Goal: Task Accomplishment & Management: Complete application form

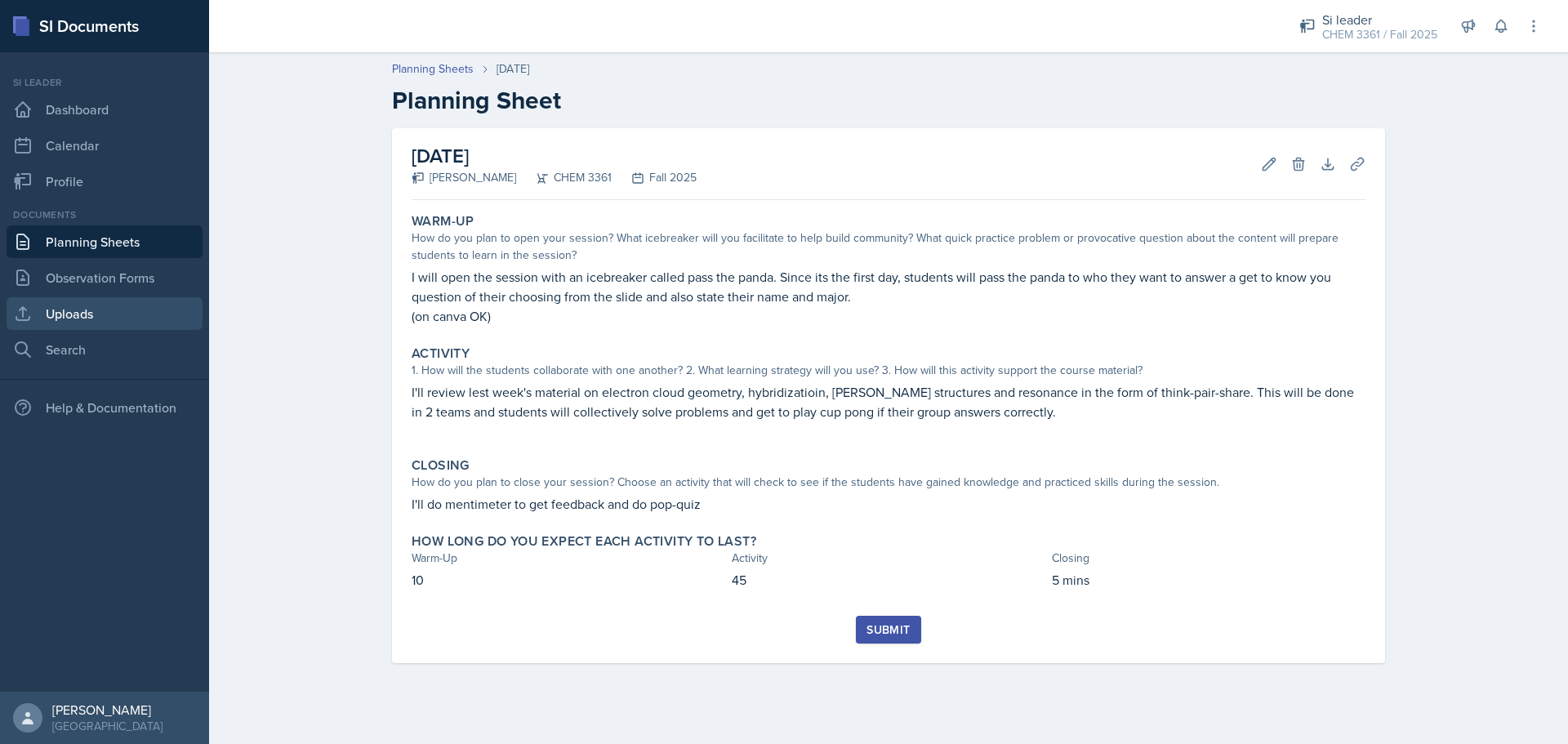
click at [125, 311] on link "Uploads" at bounding box center [104, 313] width 196 height 33
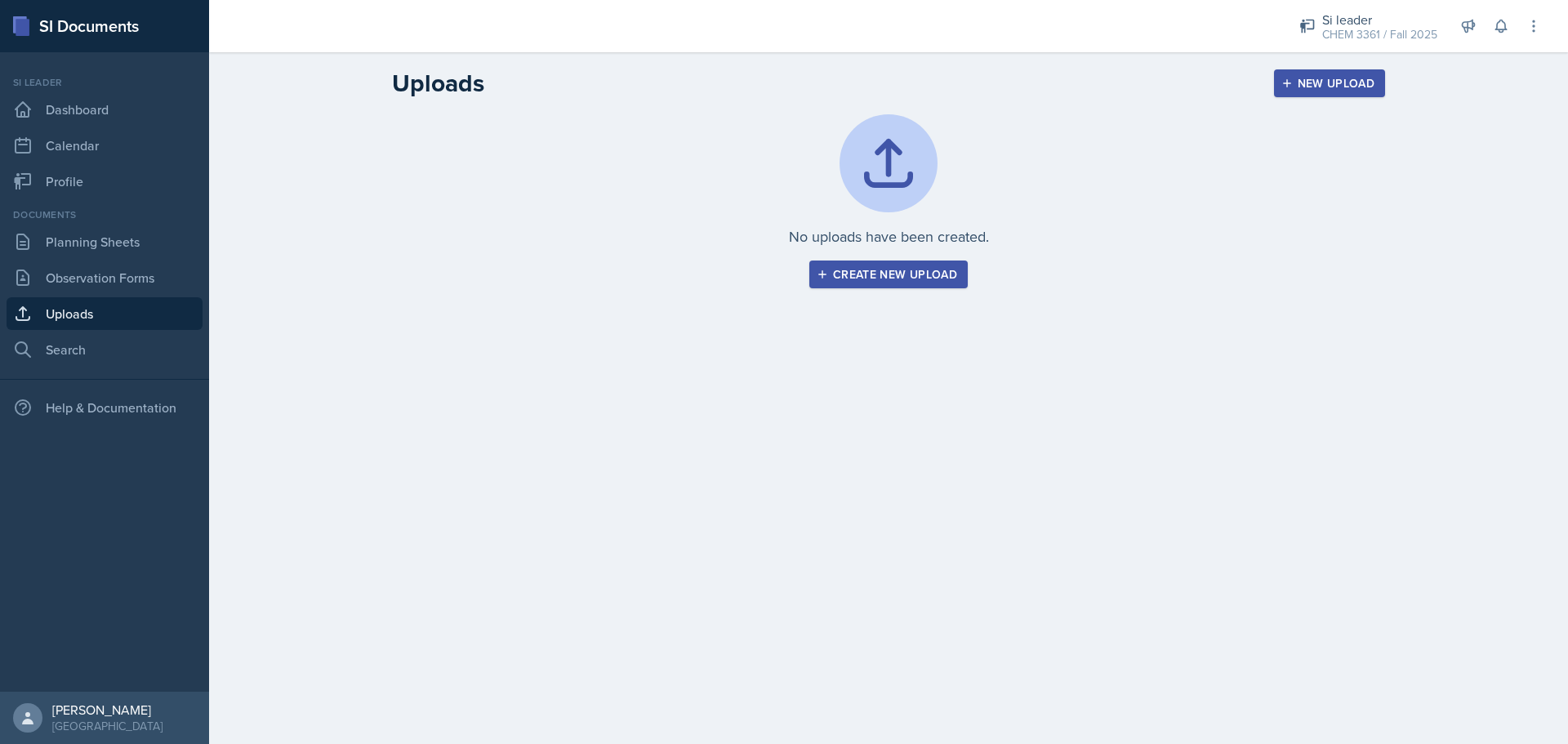
click at [862, 269] on div "Create new upload" at bounding box center [888, 274] width 137 height 13
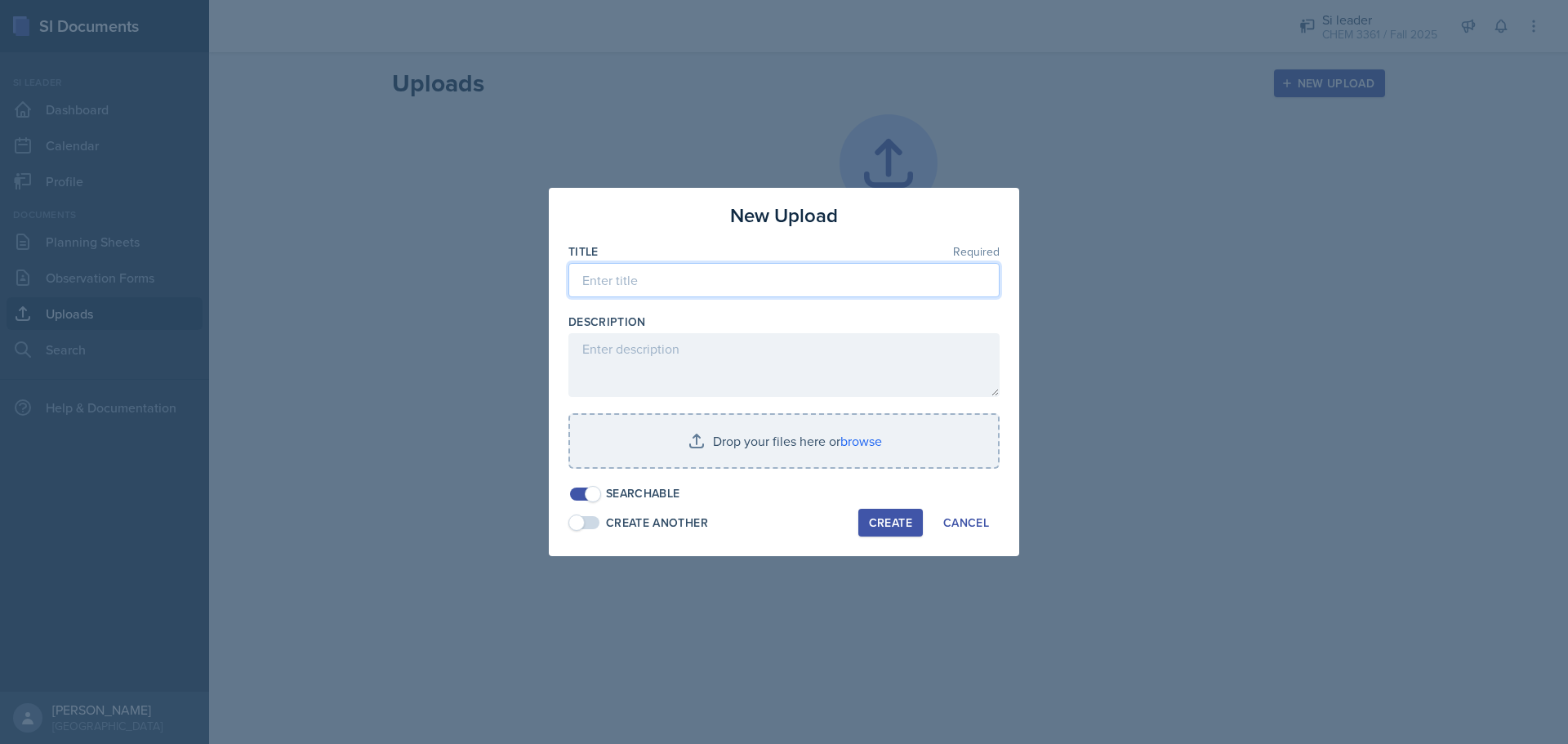
click at [797, 287] on input at bounding box center [784, 280] width 431 height 34
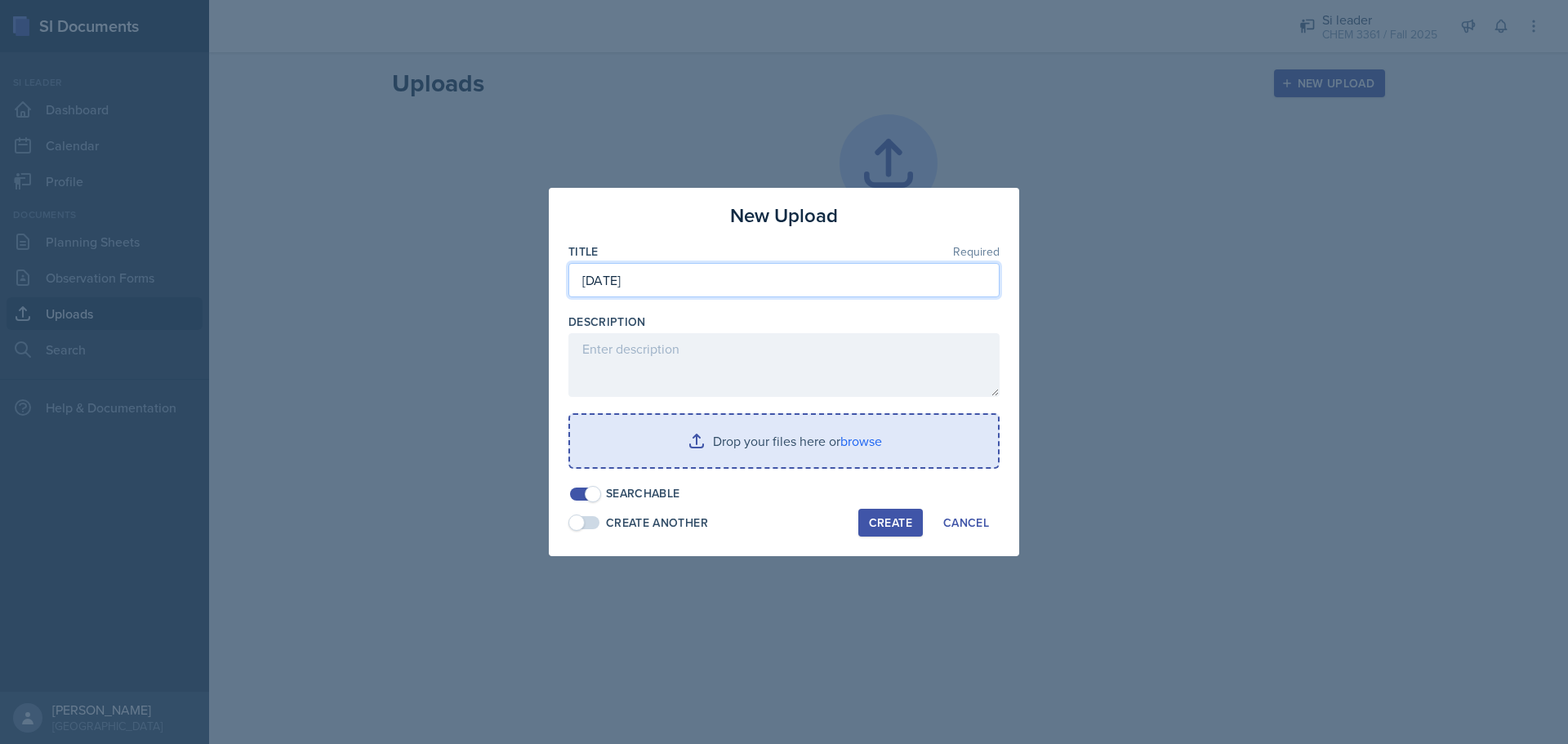
type input "[DATE]"
click at [681, 448] on input "file" at bounding box center [784, 440] width 428 height 52
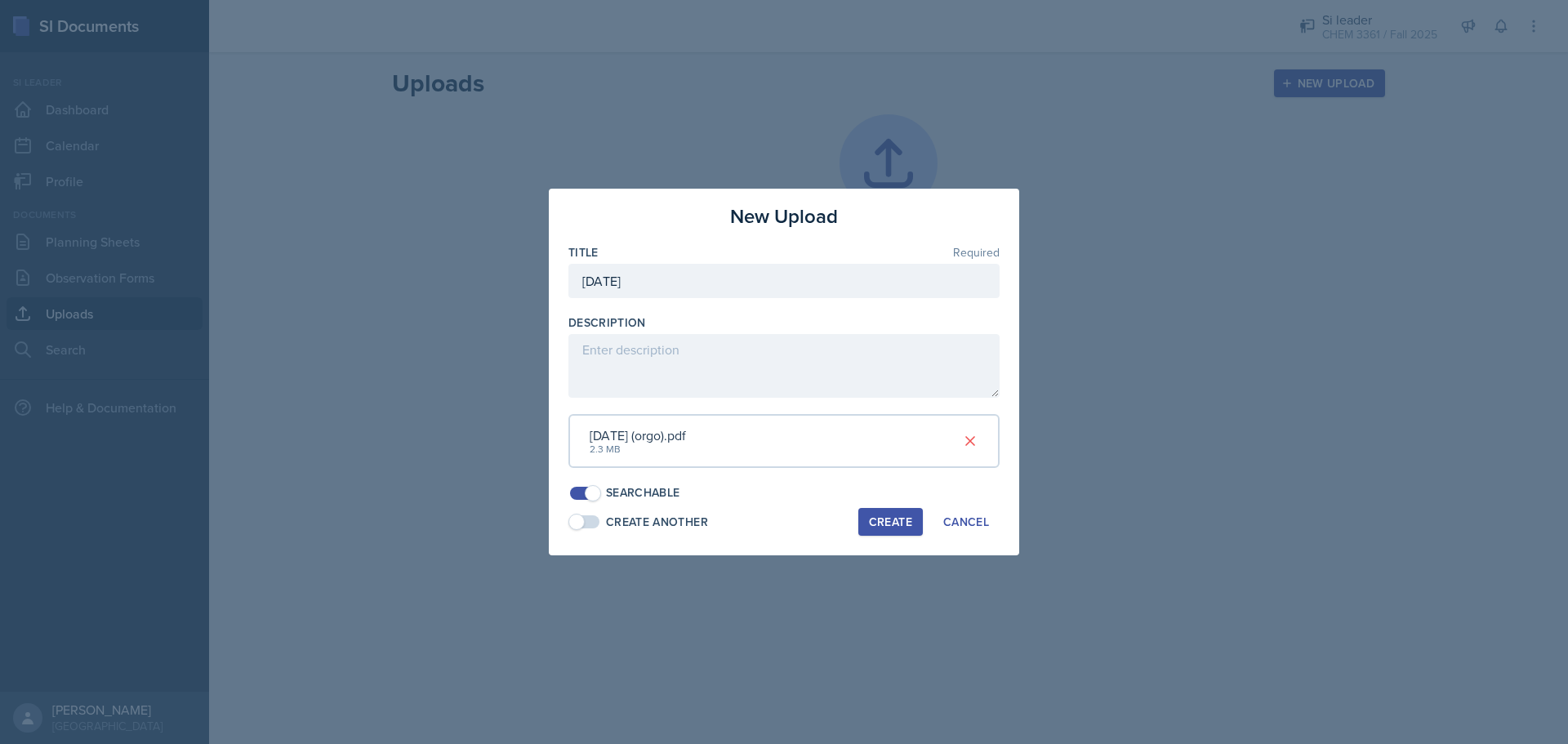
click at [882, 522] on div "Create" at bounding box center [890, 522] width 43 height 13
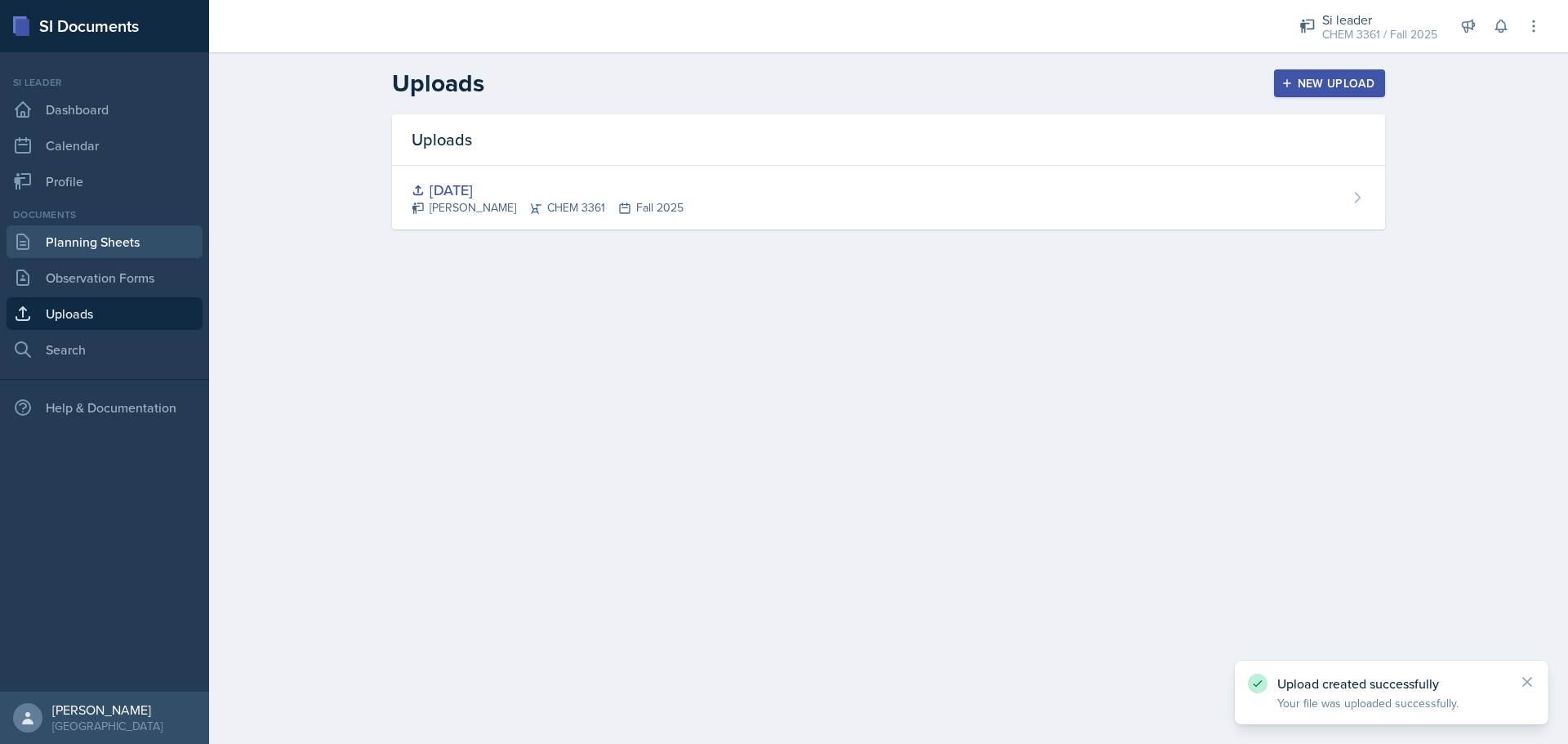
drag, startPoint x: 96, startPoint y: 247, endPoint x: 119, endPoint y: 242, distance: 23.5
click at [97, 247] on link "Planning Sheets" at bounding box center [104, 241] width 196 height 33
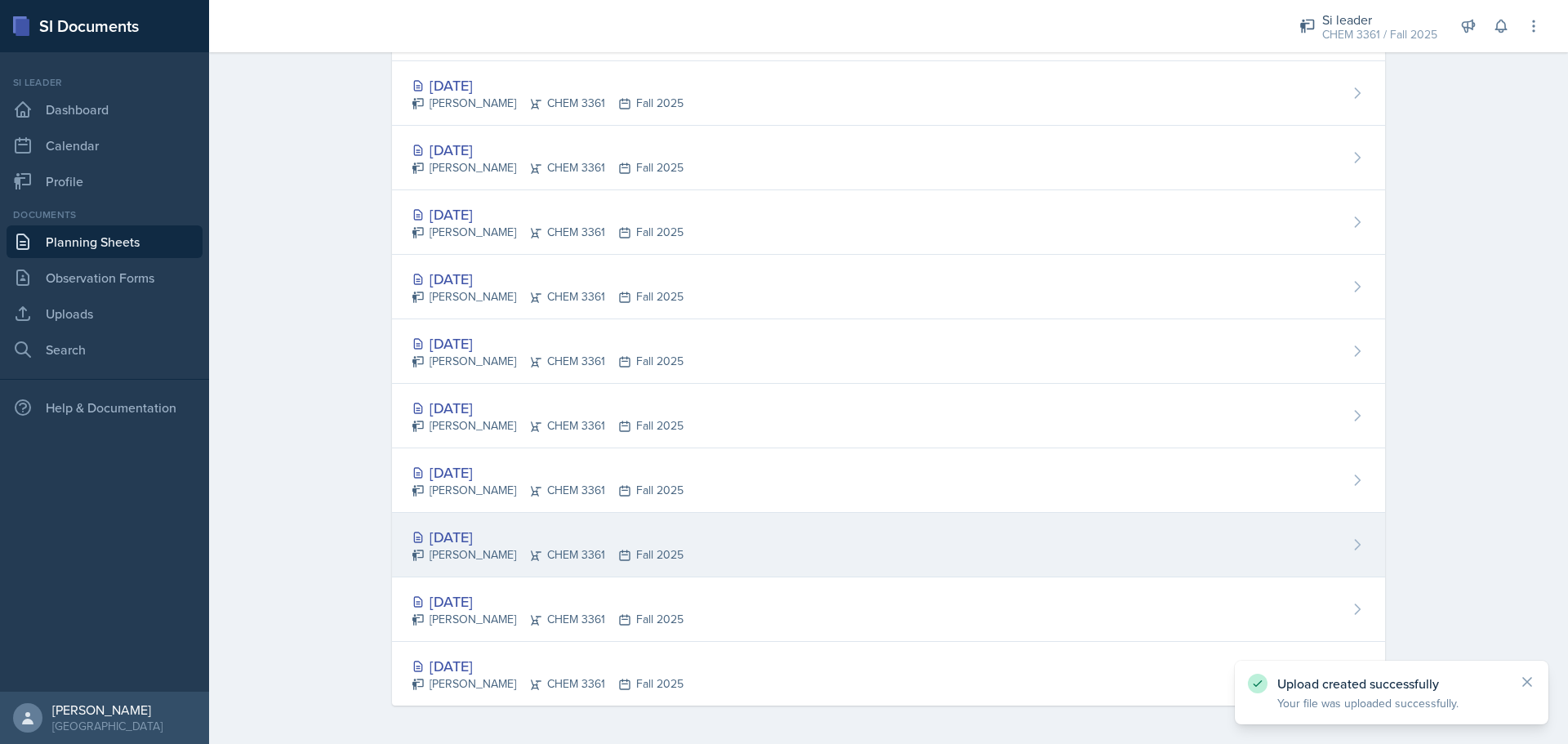
scroll to position [105, 0]
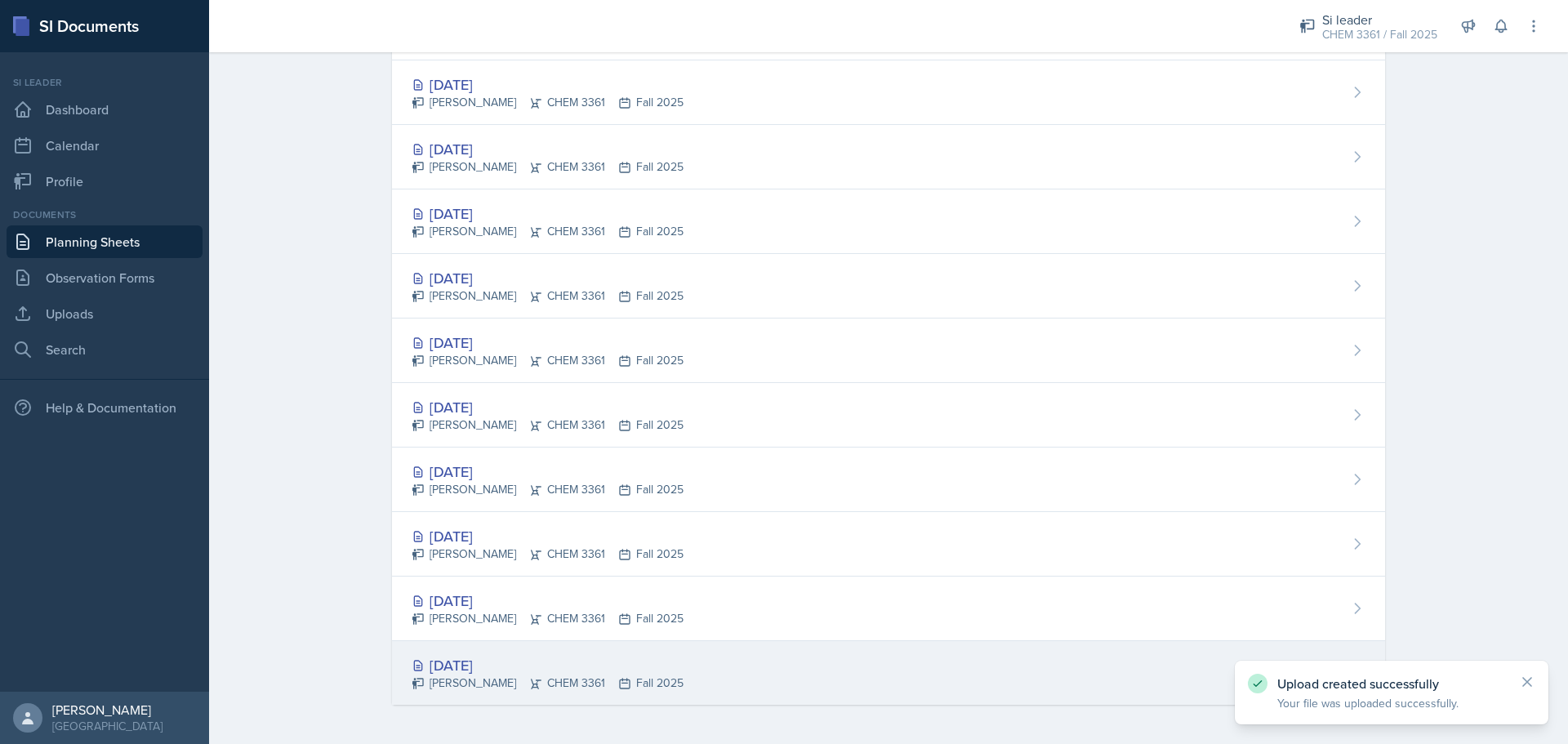
click at [556, 683] on div "[PERSON_NAME] CHEM 3361 Fall 2025" at bounding box center [547, 682] width 272 height 17
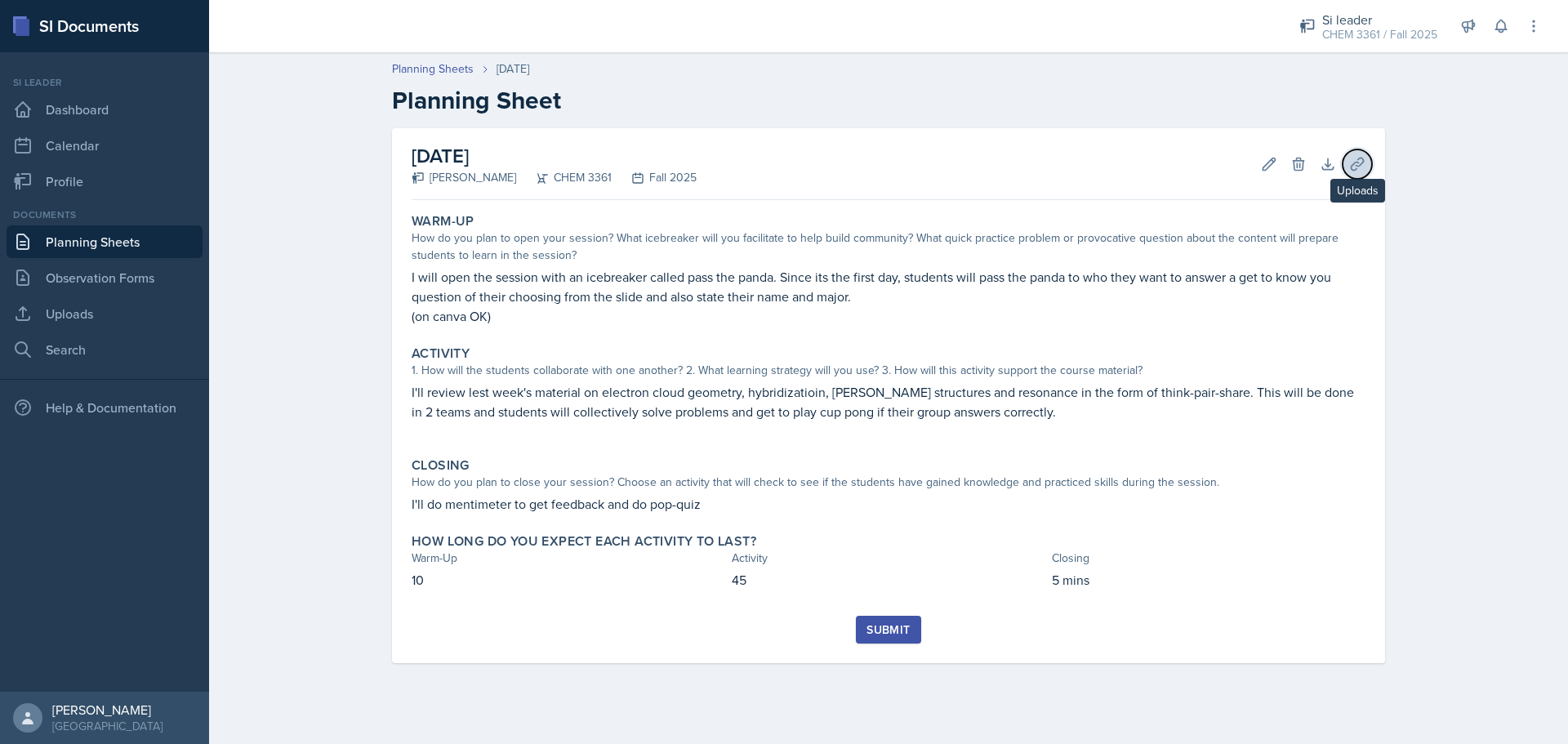
click at [1352, 161] on icon at bounding box center [1357, 164] width 17 height 17
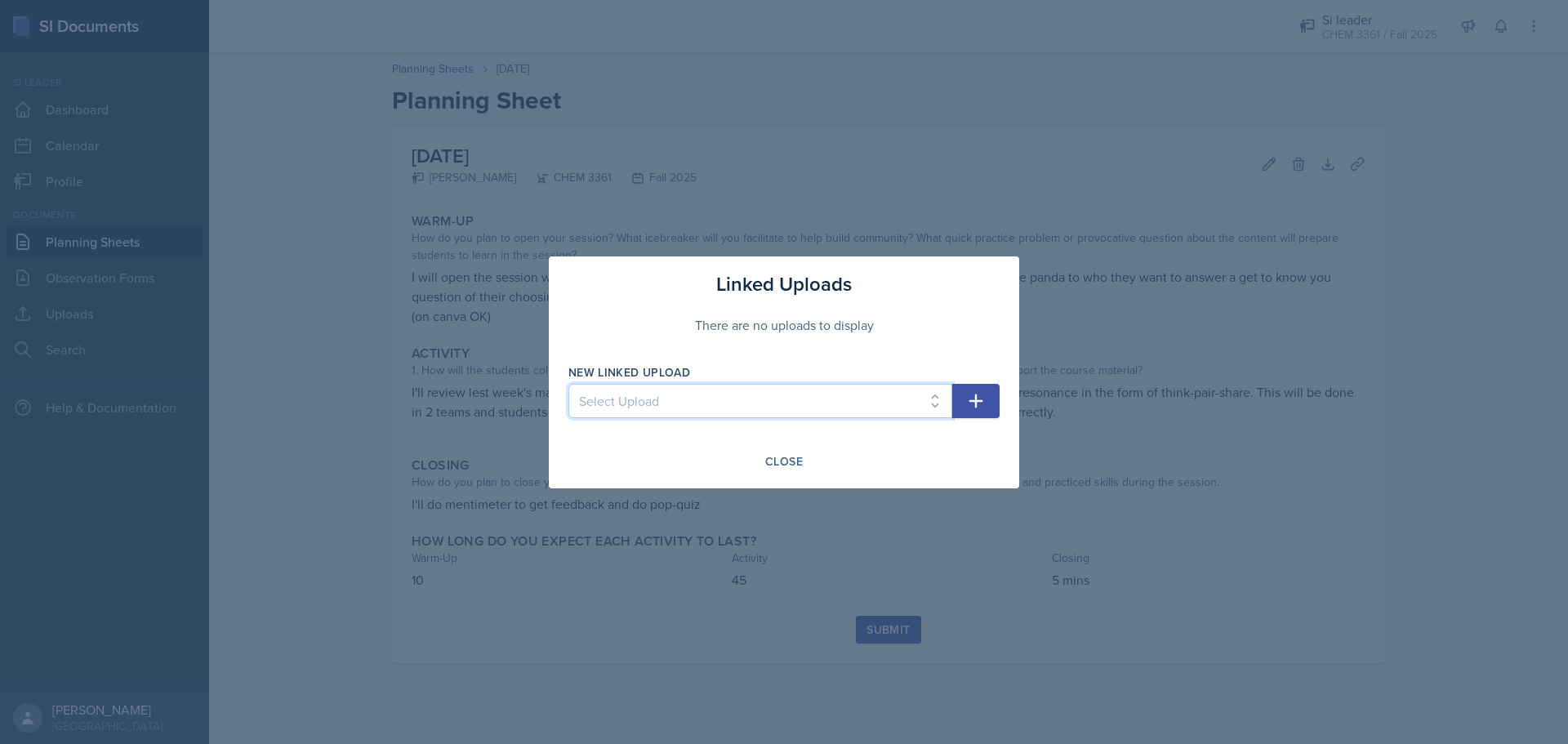
click at [722, 401] on select "Select Upload [DATE]" at bounding box center [760, 401] width 384 height 34
select select "871d016e-63fd-461f-a5d8-d0cf5ccb5a6a"
click at [568, 384] on select "Select Upload [DATE]" at bounding box center [760, 401] width 384 height 34
click at [990, 402] on button "button" at bounding box center [976, 401] width 48 height 34
select select
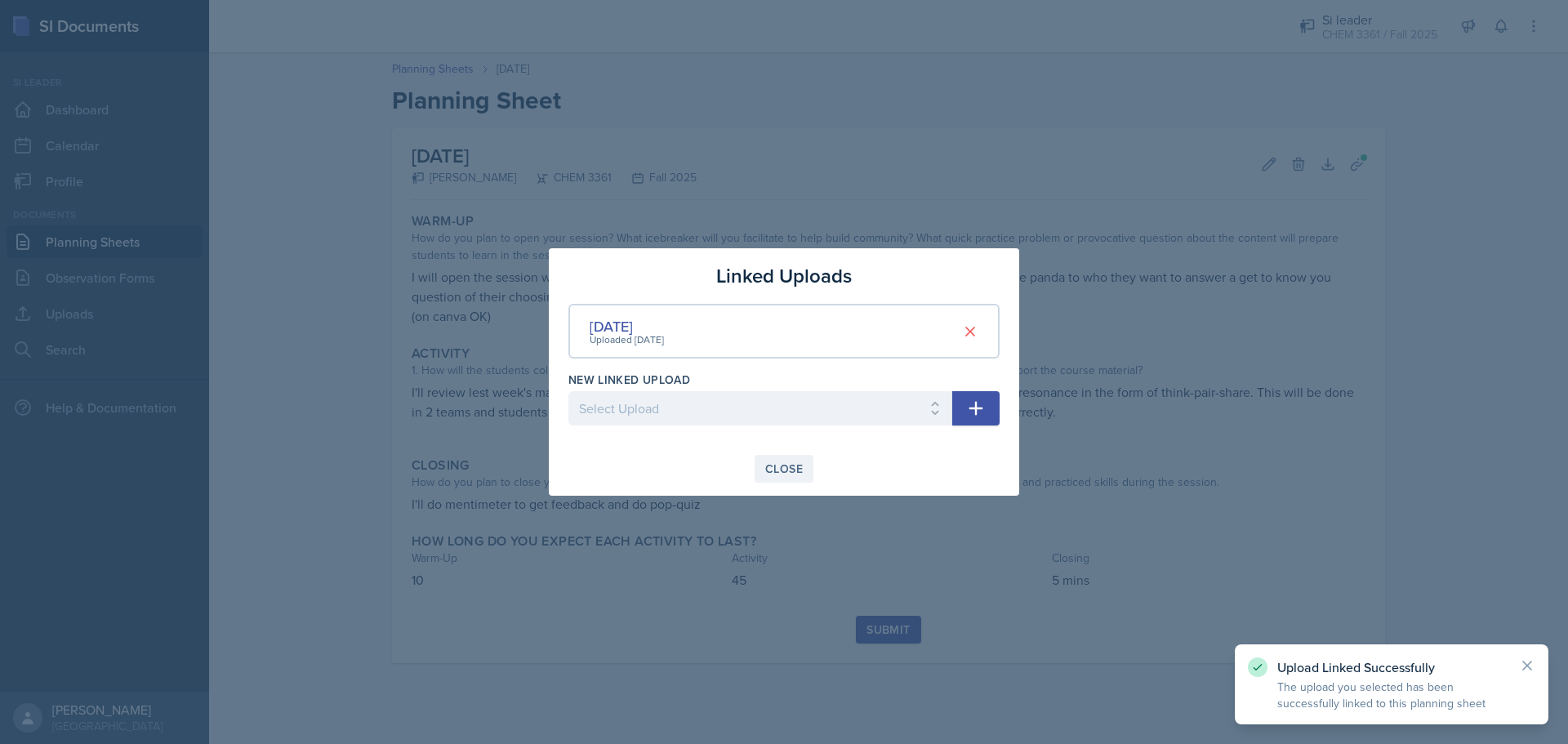
click at [792, 477] on button "Close" at bounding box center [784, 469] width 59 height 27
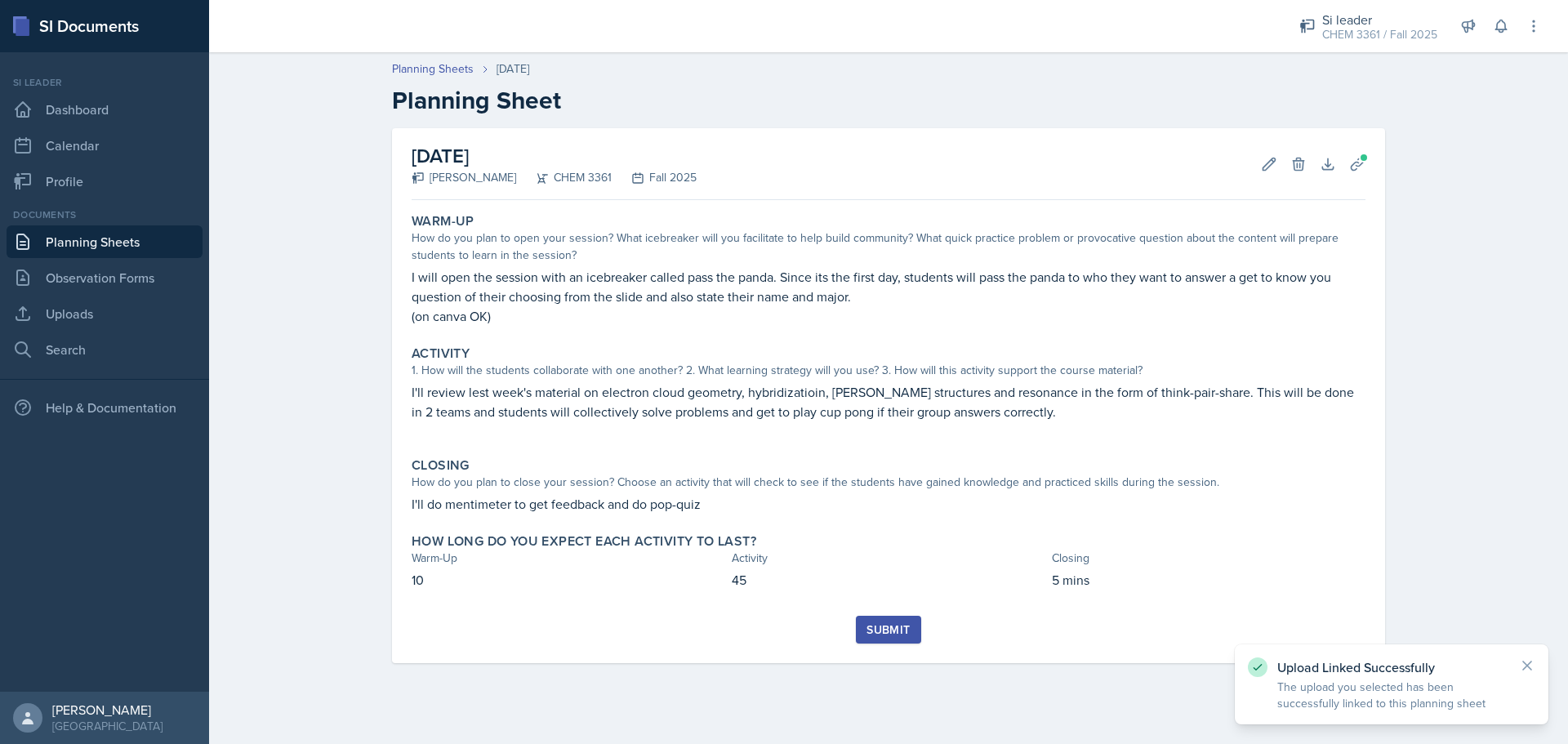
click at [864, 627] on button "Submit" at bounding box center [888, 629] width 64 height 27
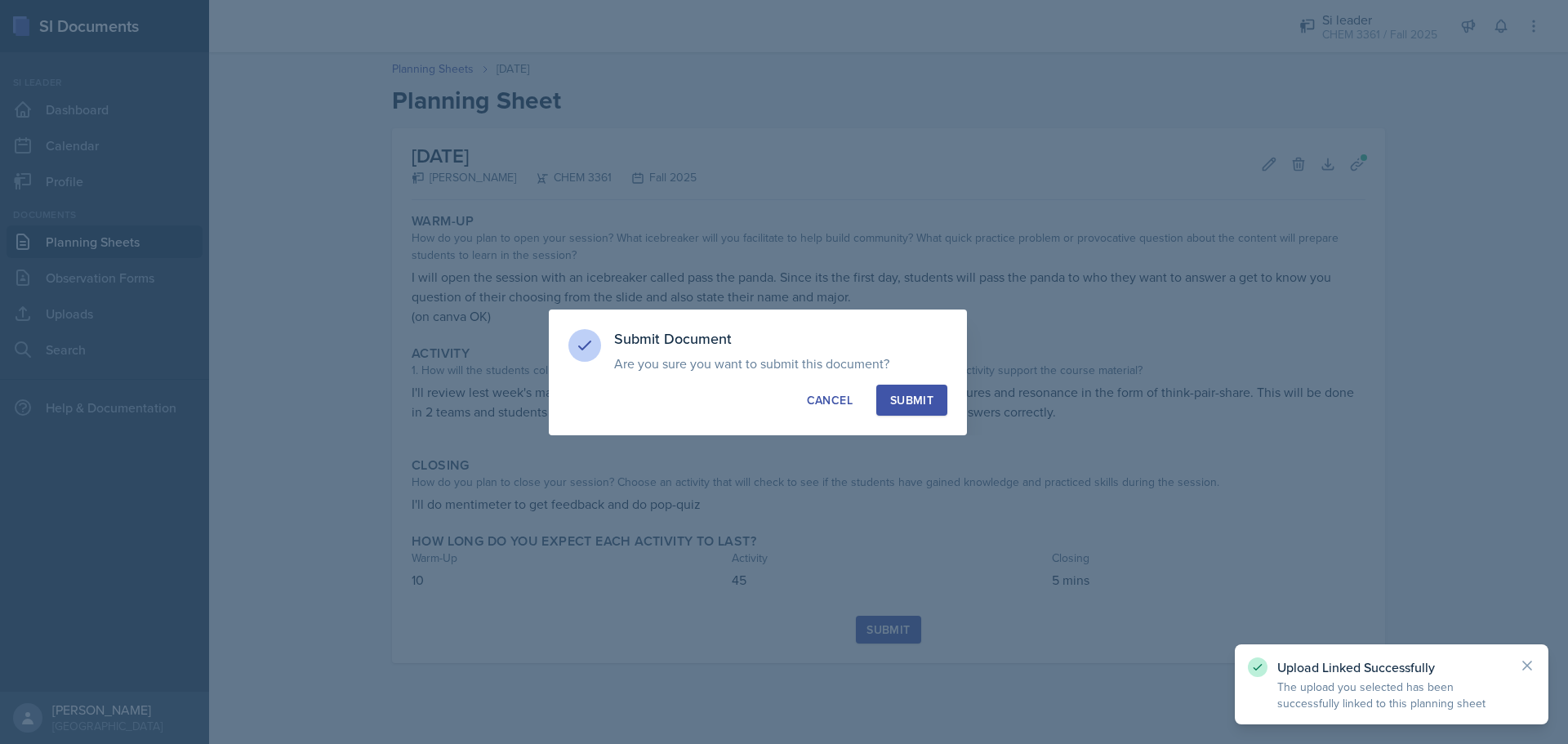
click at [914, 408] on div "Submit" at bounding box center [912, 400] width 43 height 17
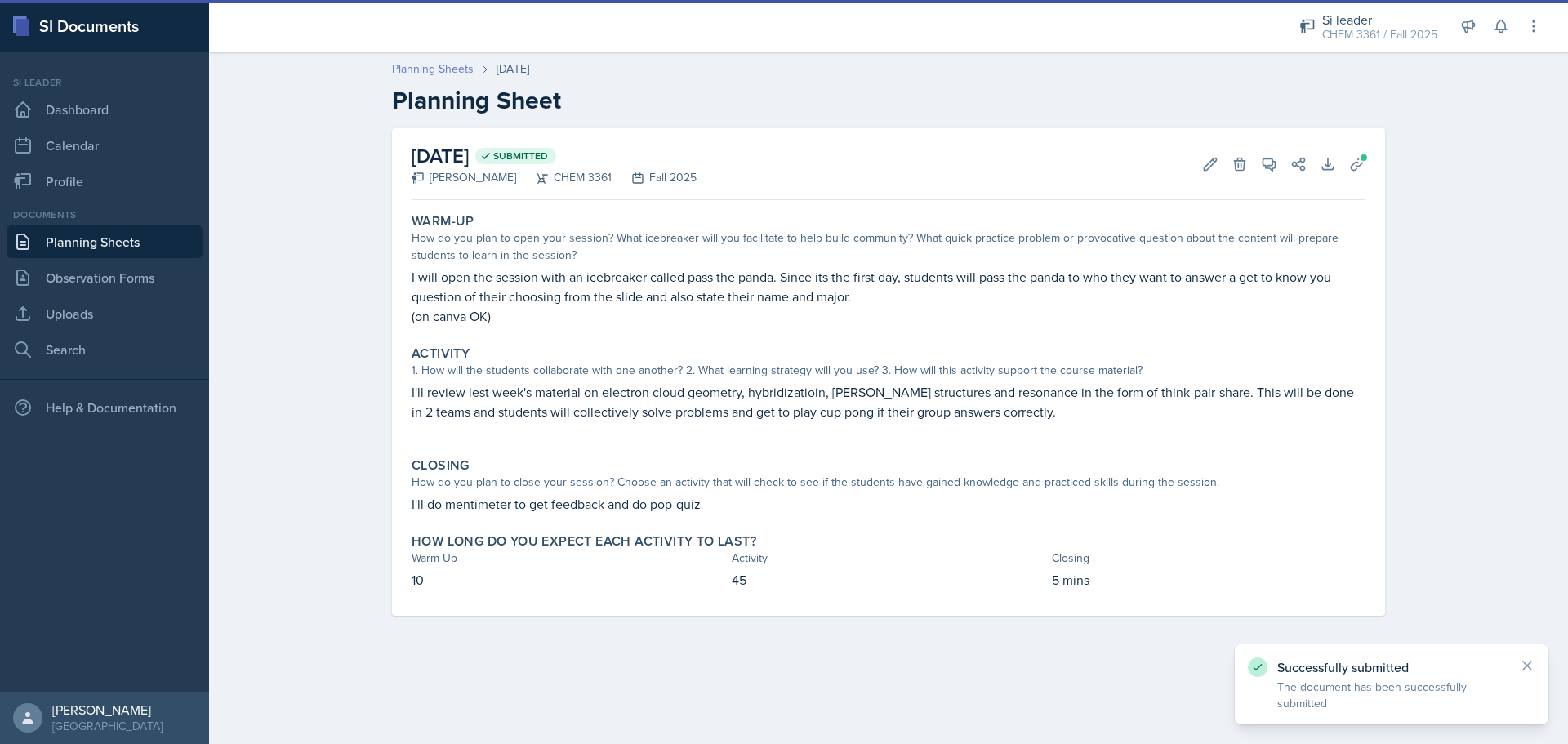
click at [424, 71] on link "Planning Sheets" at bounding box center [432, 68] width 82 height 17
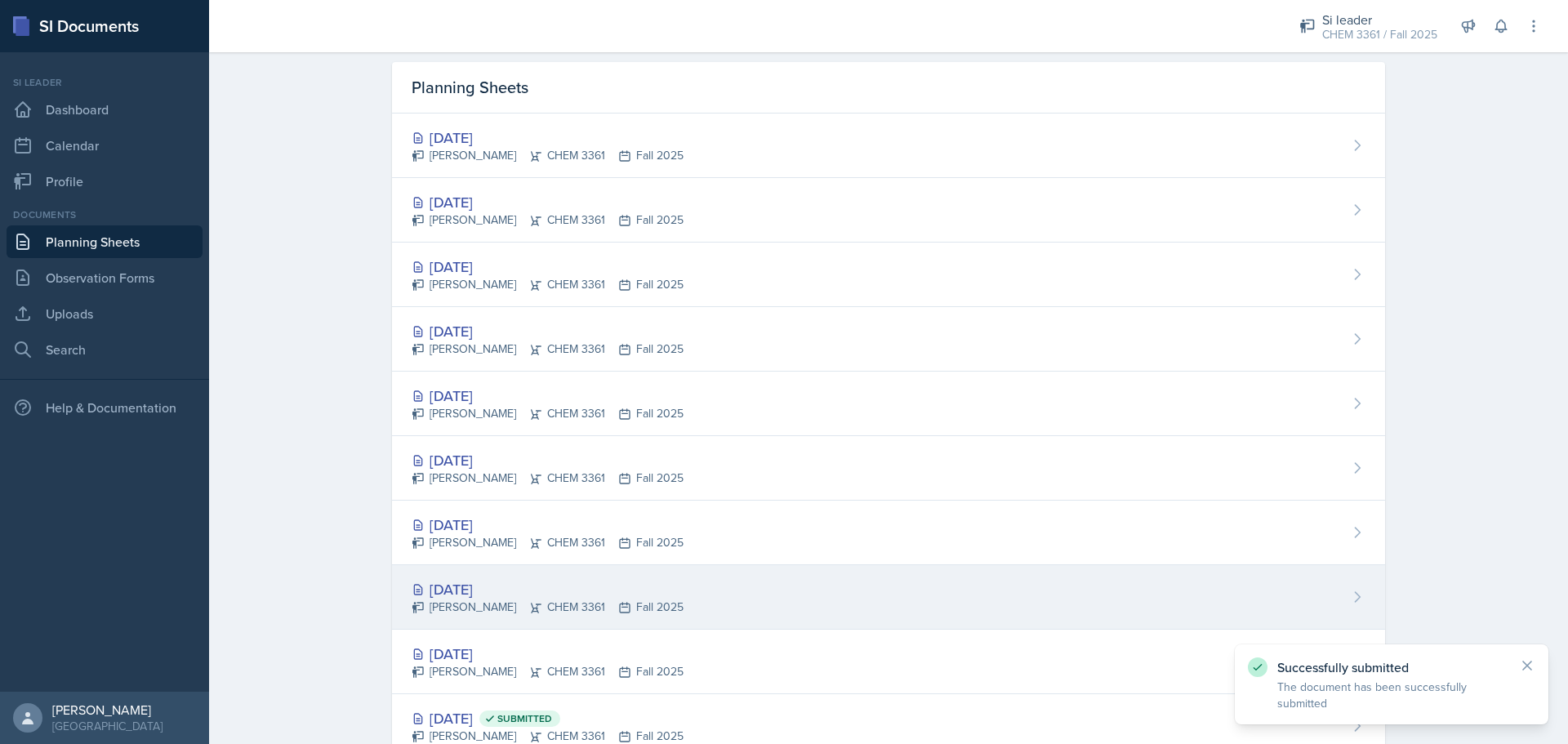
scroll to position [105, 0]
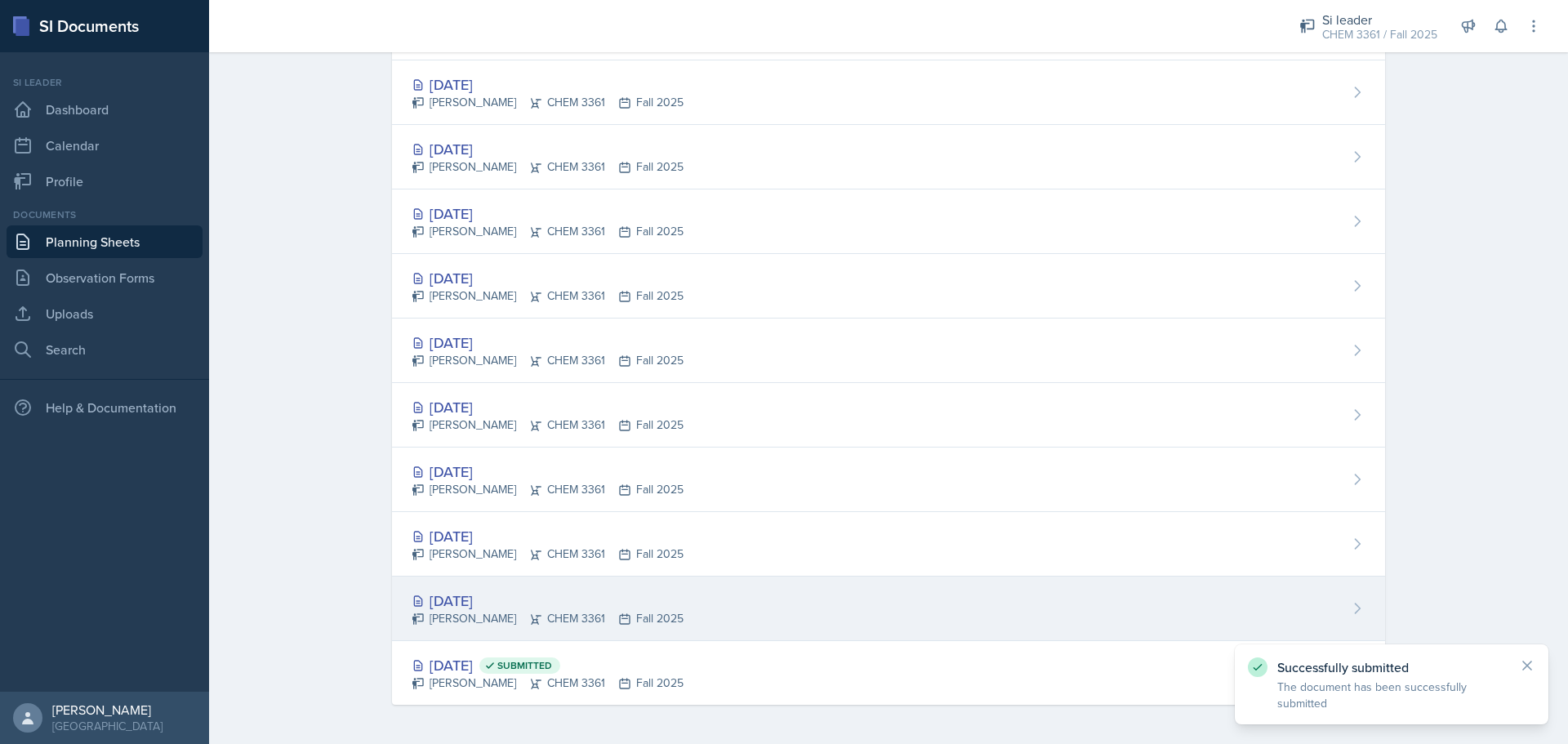
click at [475, 608] on div "[DATE]" at bounding box center [547, 600] width 272 height 22
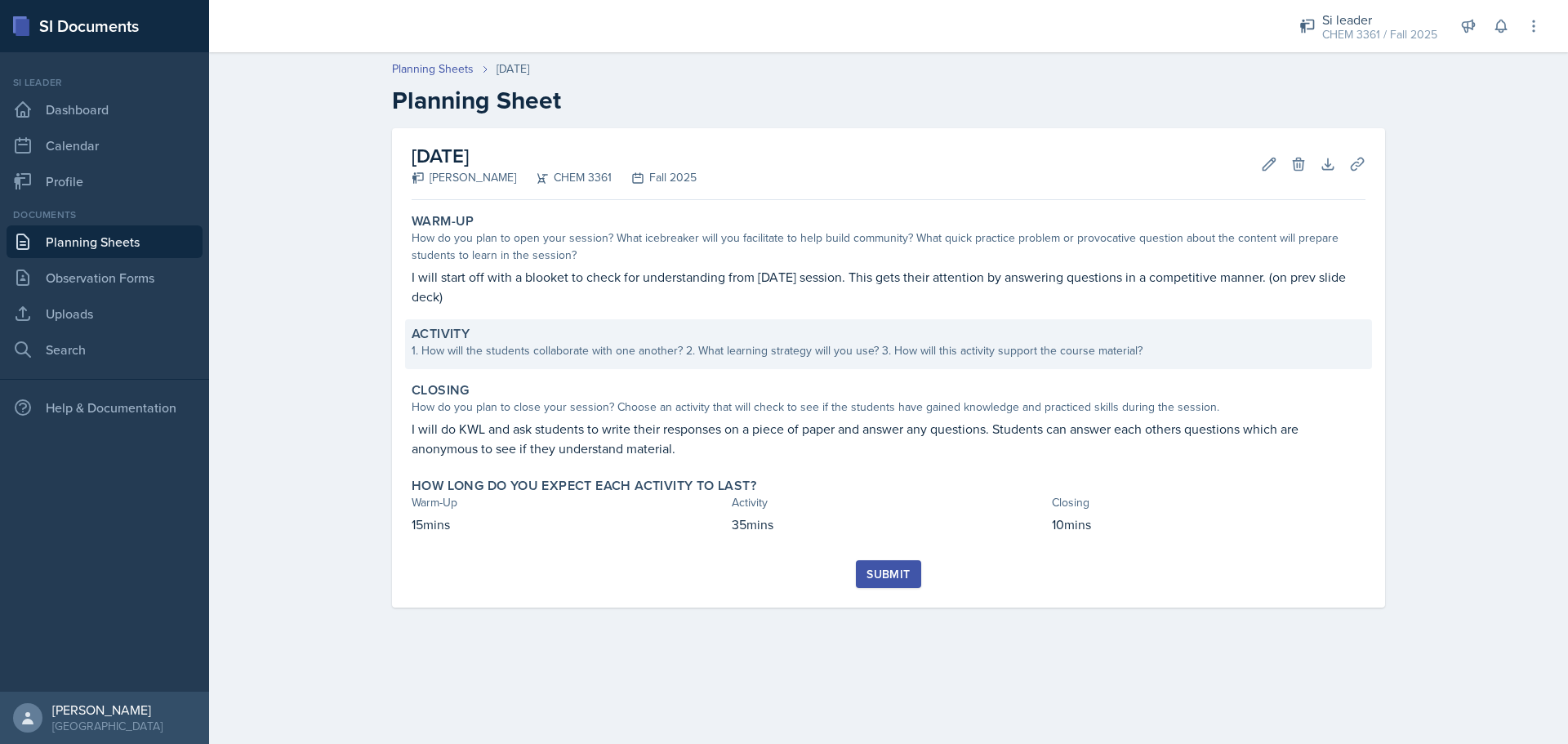
click at [752, 336] on div "Activity" at bounding box center [888, 334] width 954 height 17
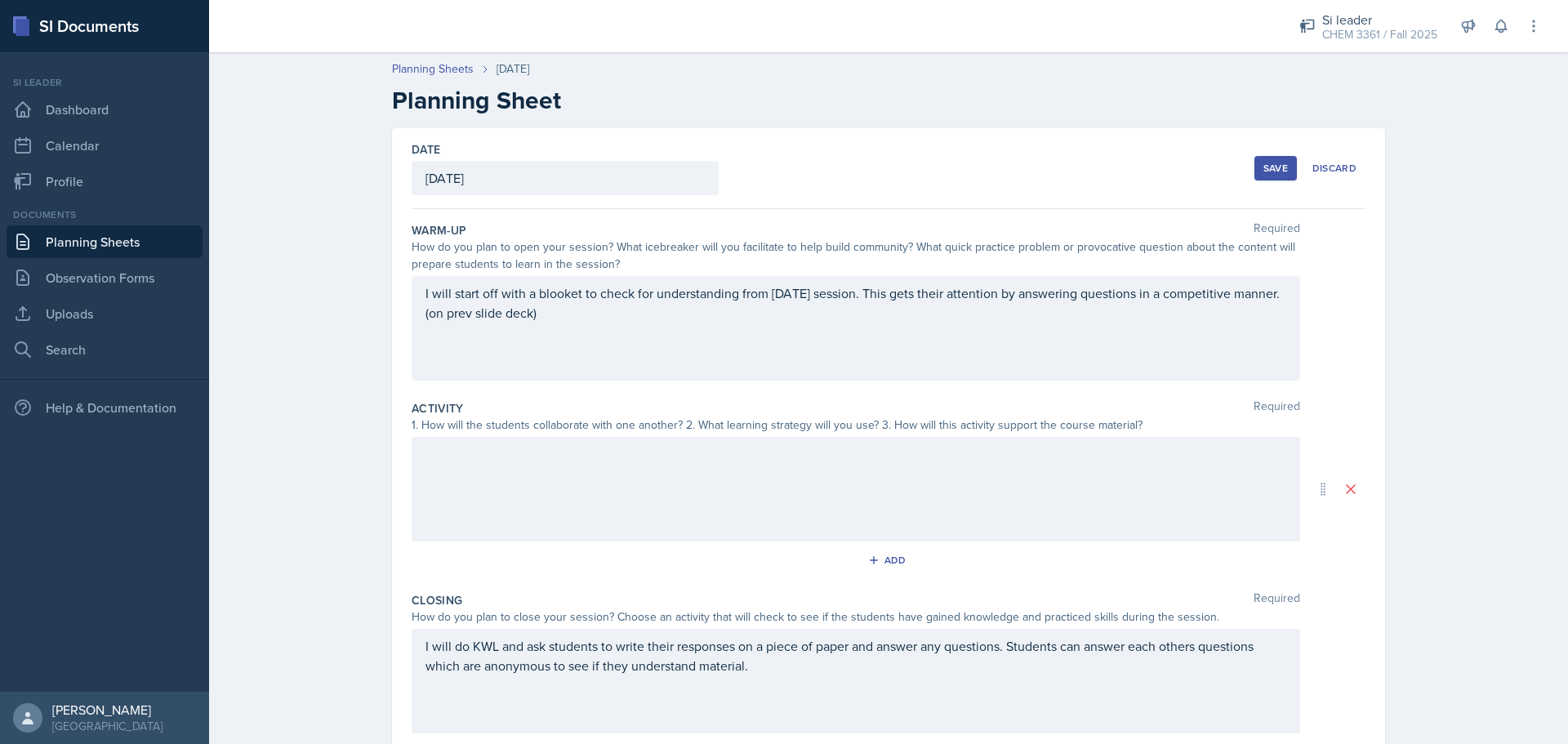
click at [1264, 163] on div "Save" at bounding box center [1276, 168] width 25 height 13
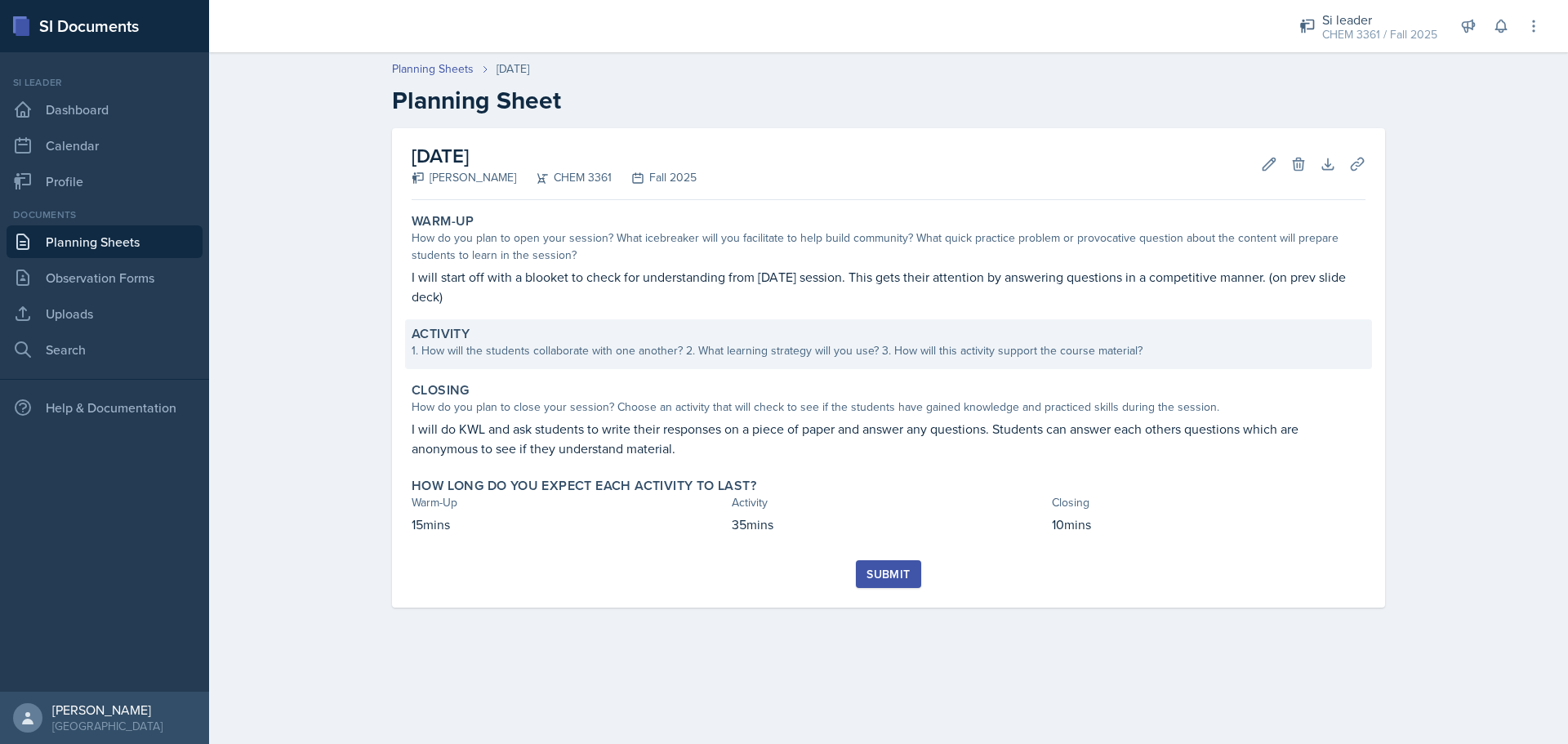
click at [664, 360] on div "Activity 1. How will the students collaborate with one another? 2. What learnin…" at bounding box center [889, 344] width 967 height 49
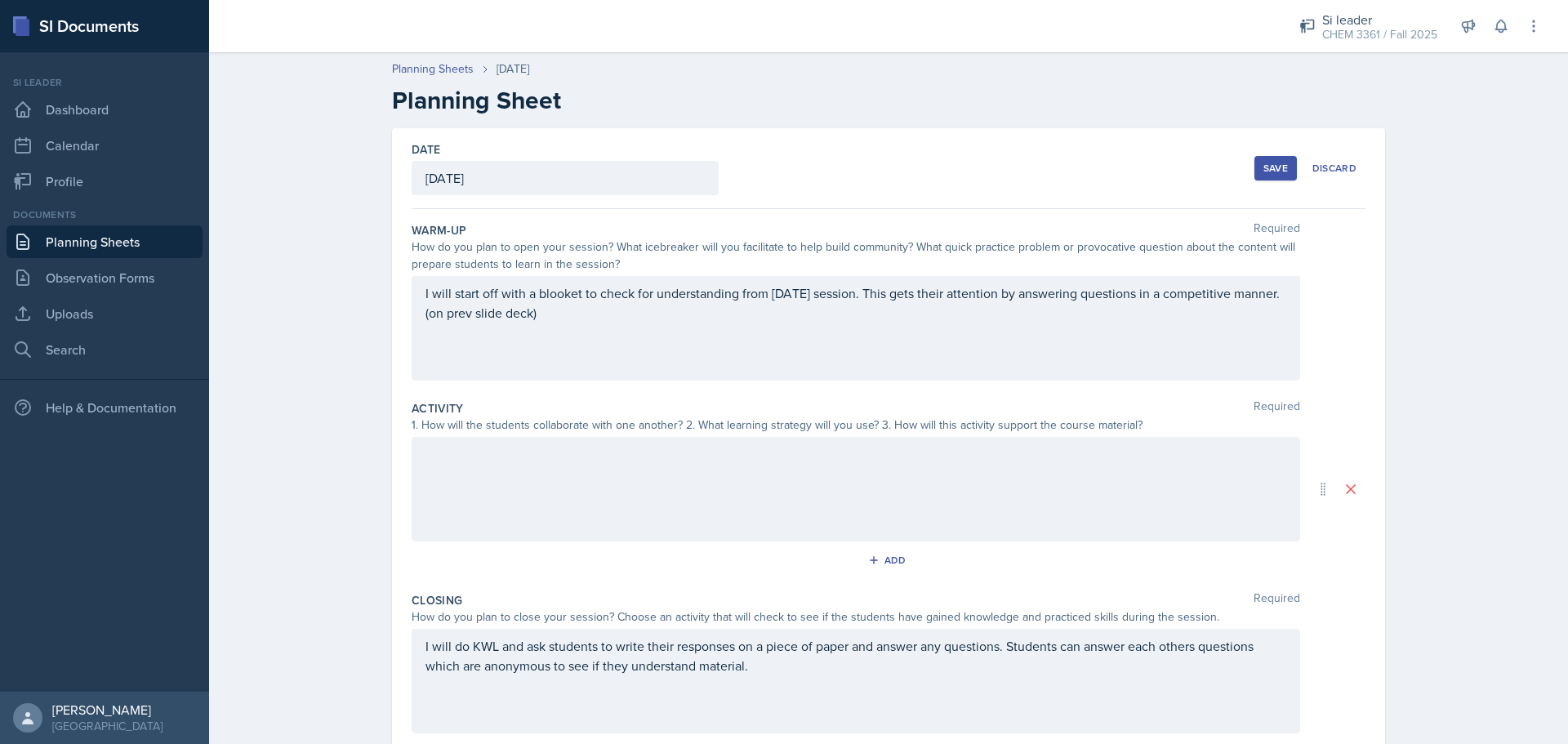
click at [672, 466] on div at bounding box center [855, 489] width 889 height 104
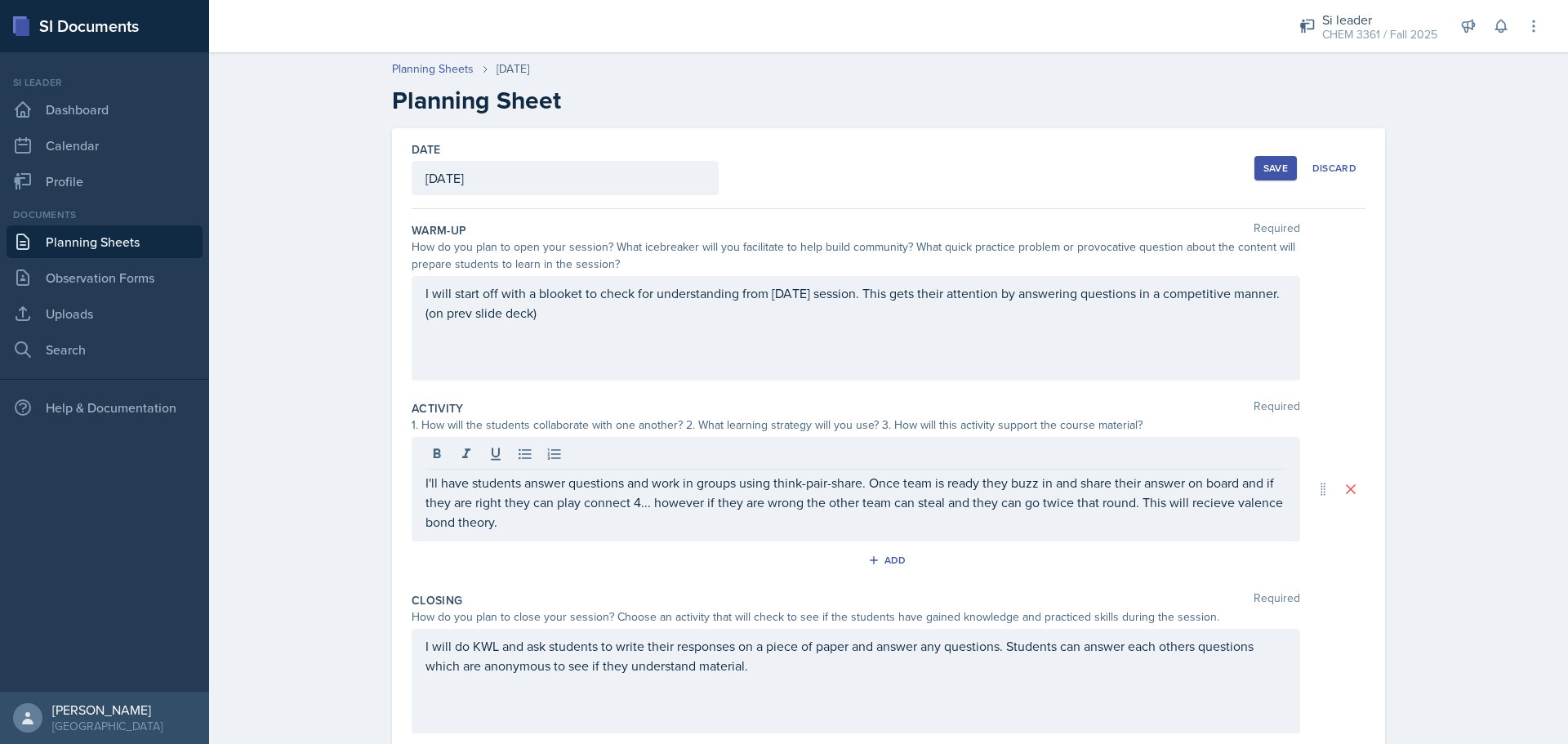
click at [1268, 181] on div "Save Discard" at bounding box center [1310, 168] width 111 height 38
